Goal: Information Seeking & Learning: Understand process/instructions

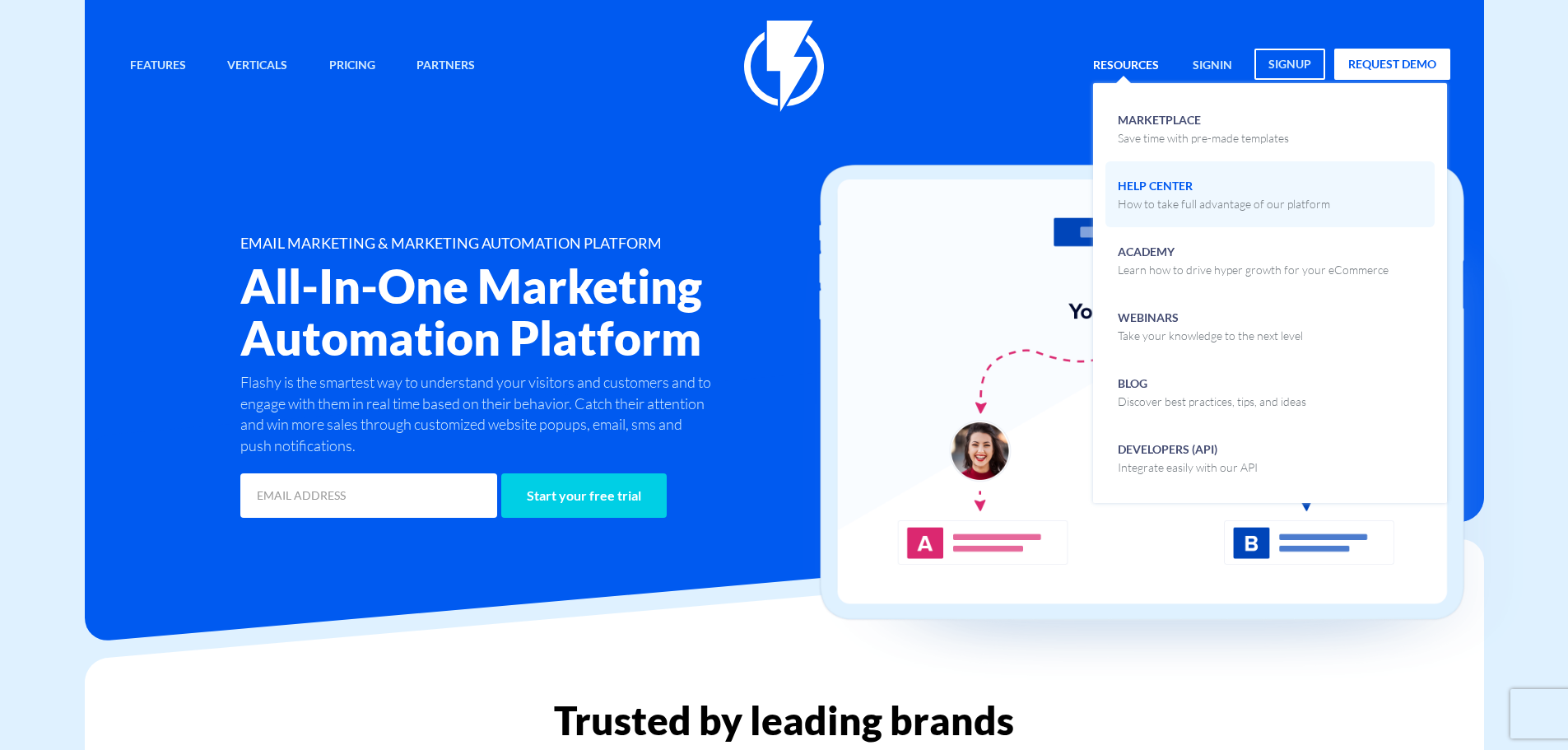
click at [1133, 208] on p "How to take full advantage of our platform" at bounding box center [1223, 204] width 213 height 17
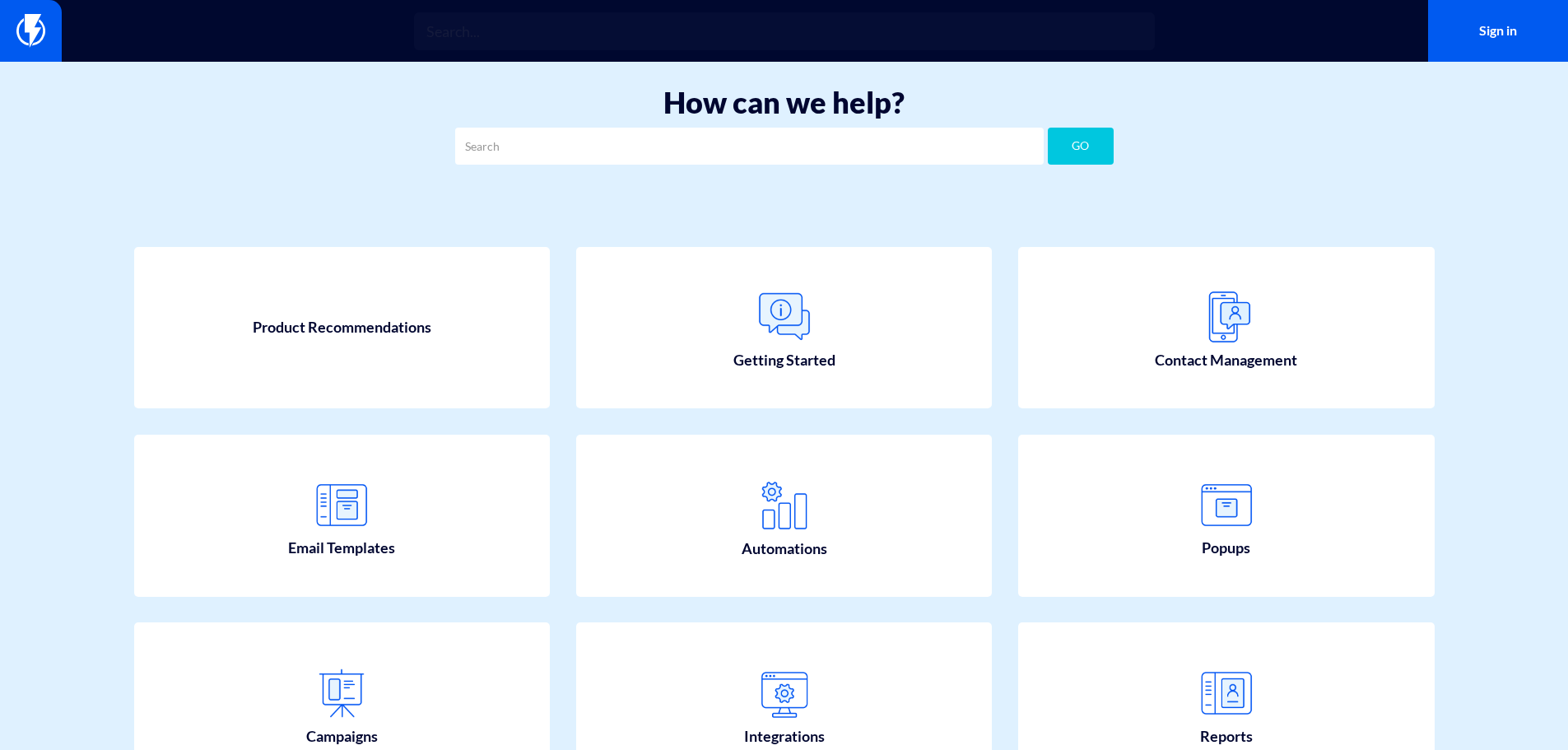
click at [717, 147] on input "text" at bounding box center [750, 146] width 588 height 37
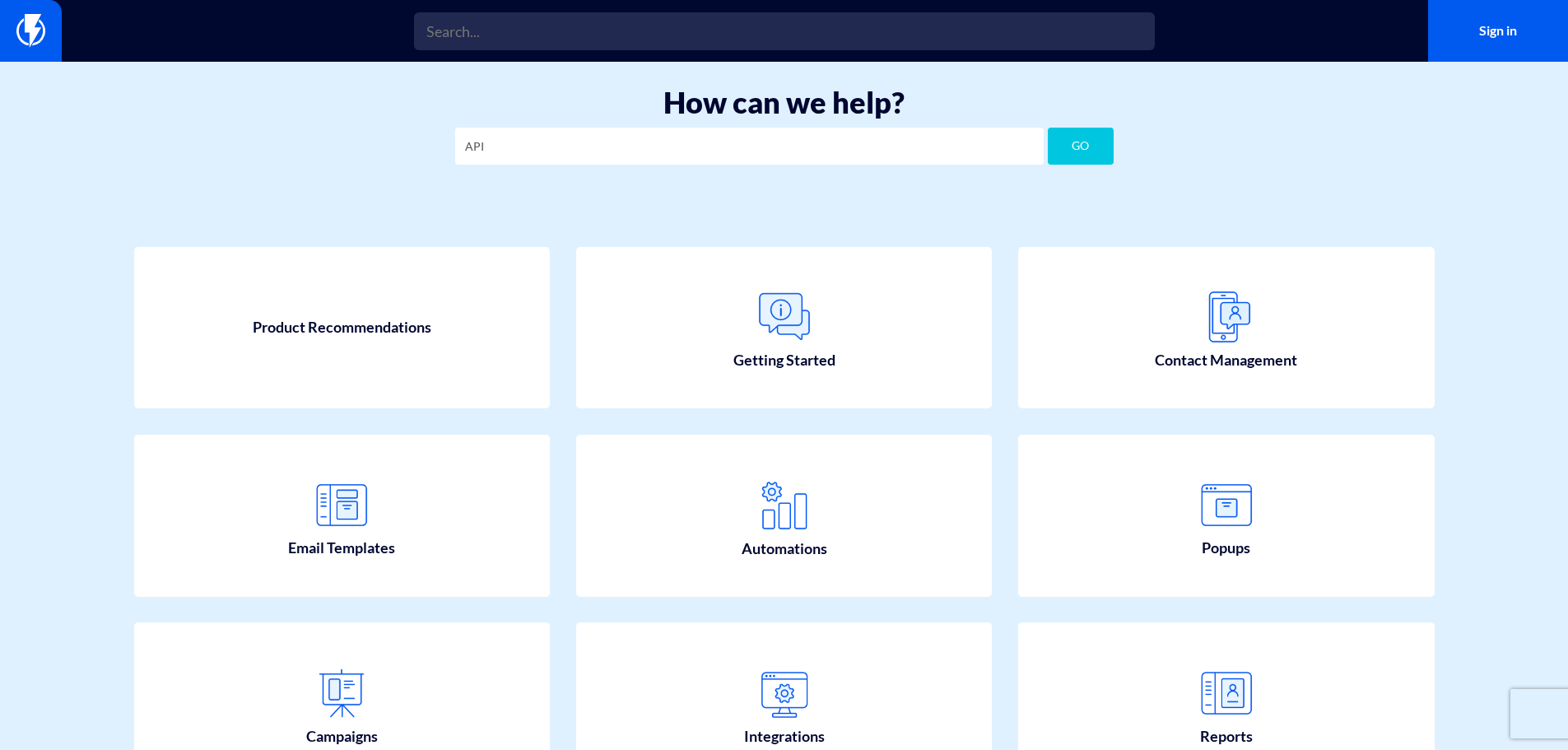
type input "API"
click at [1048, 128] on button "GO" at bounding box center [1081, 146] width 66 height 37
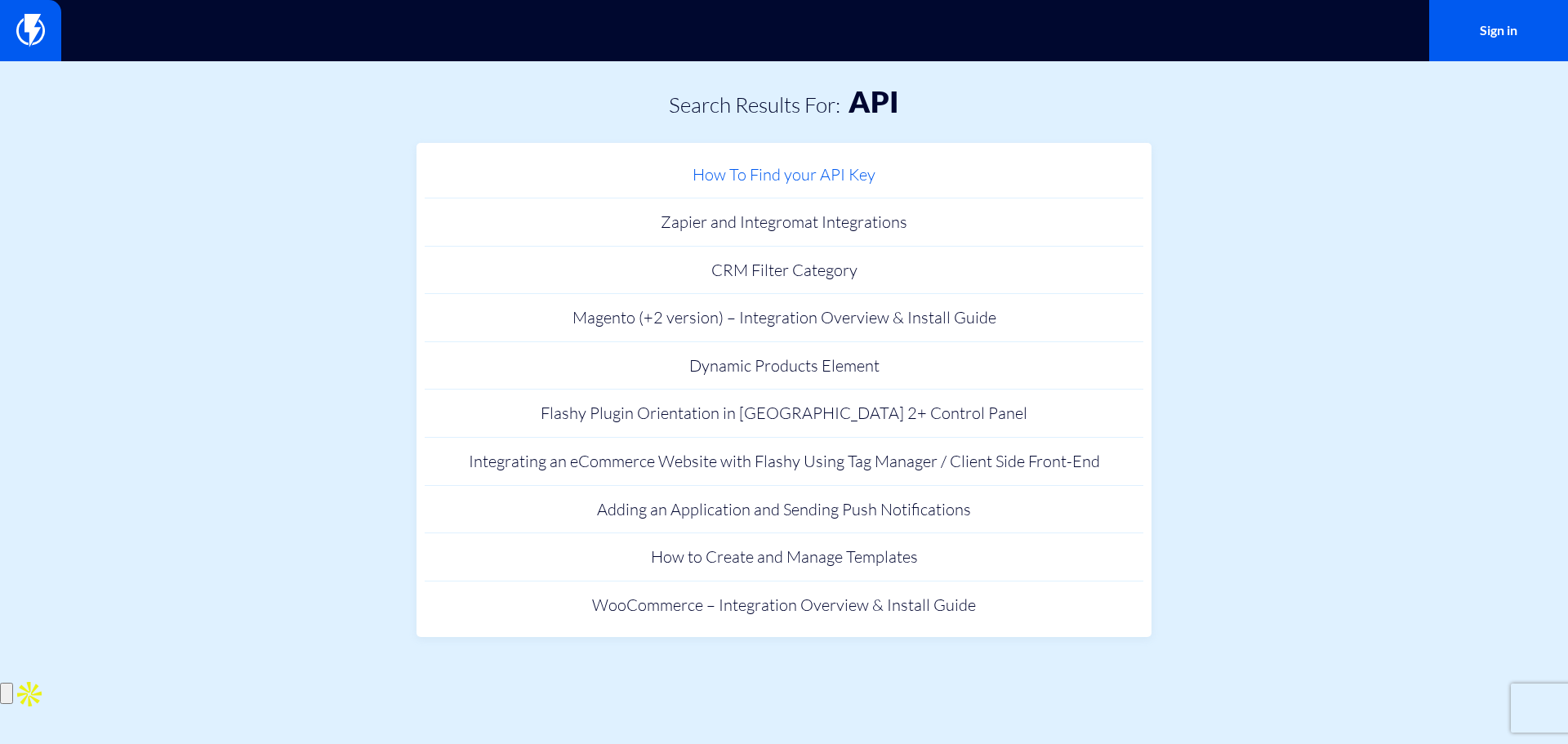
click at [873, 178] on link "How To Find your API Key" at bounding box center [784, 175] width 719 height 48
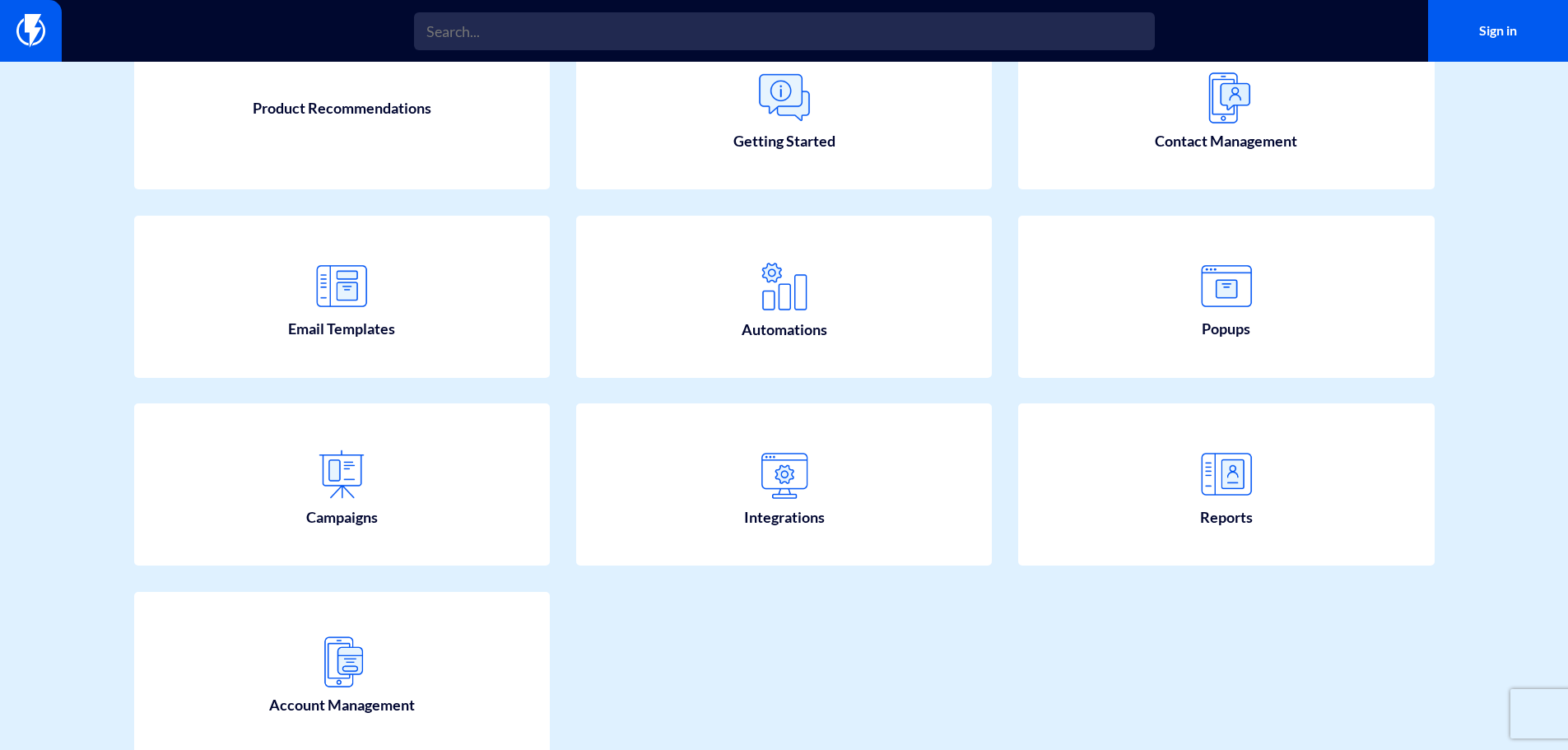
scroll to position [247, 0]
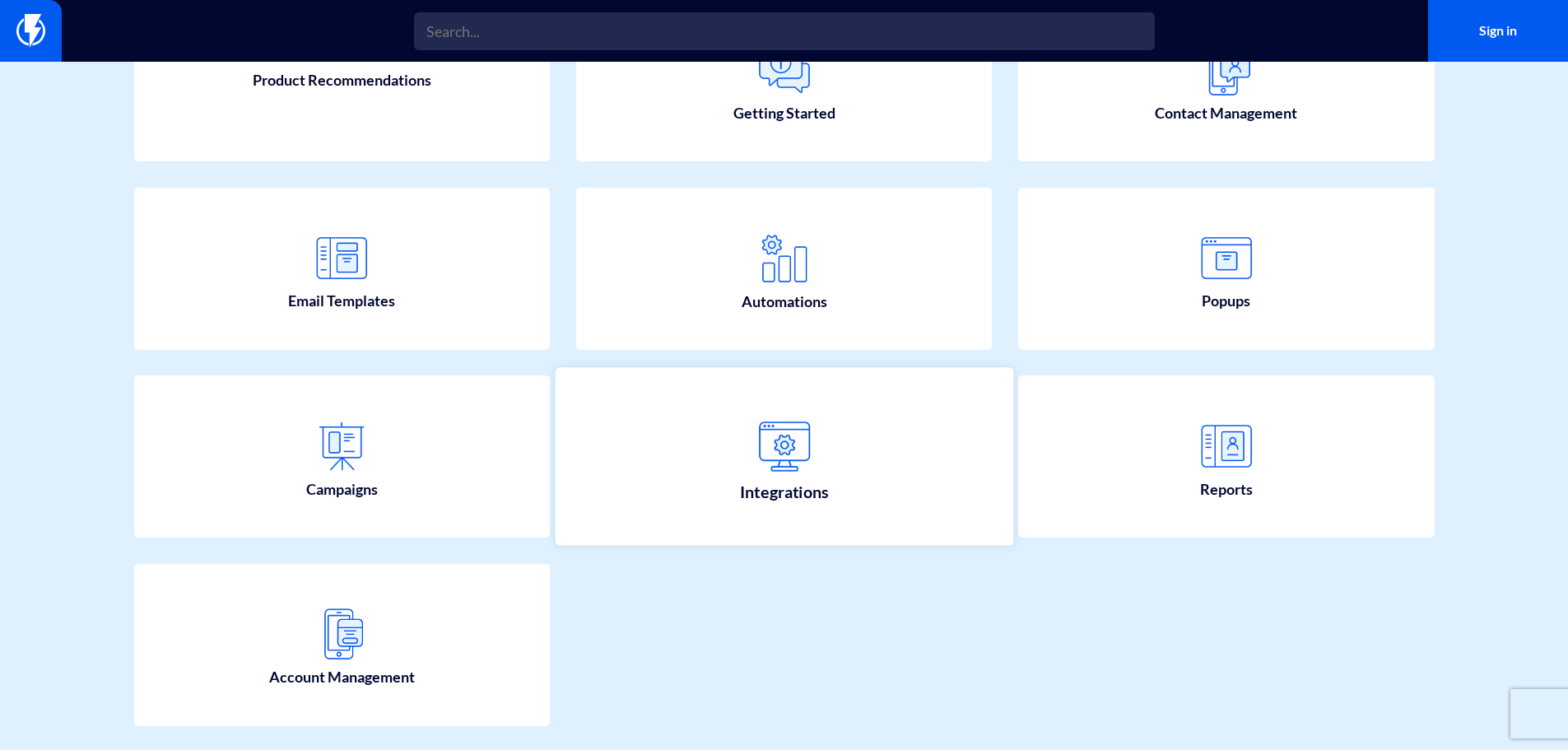
click at [855, 460] on link "Integrations" at bounding box center [783, 457] width 458 height 178
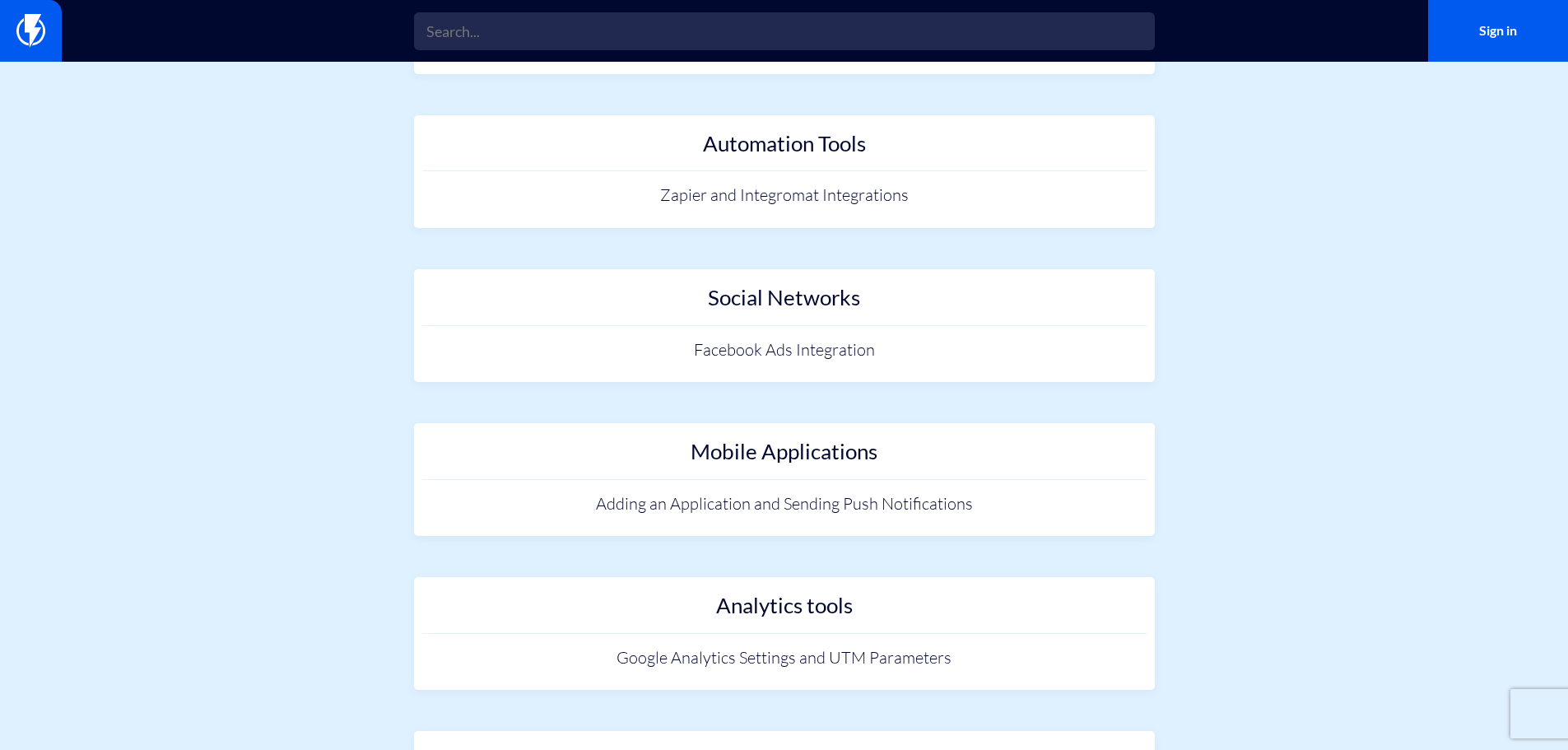
scroll to position [1071, 0]
